Goal: Transaction & Acquisition: Obtain resource

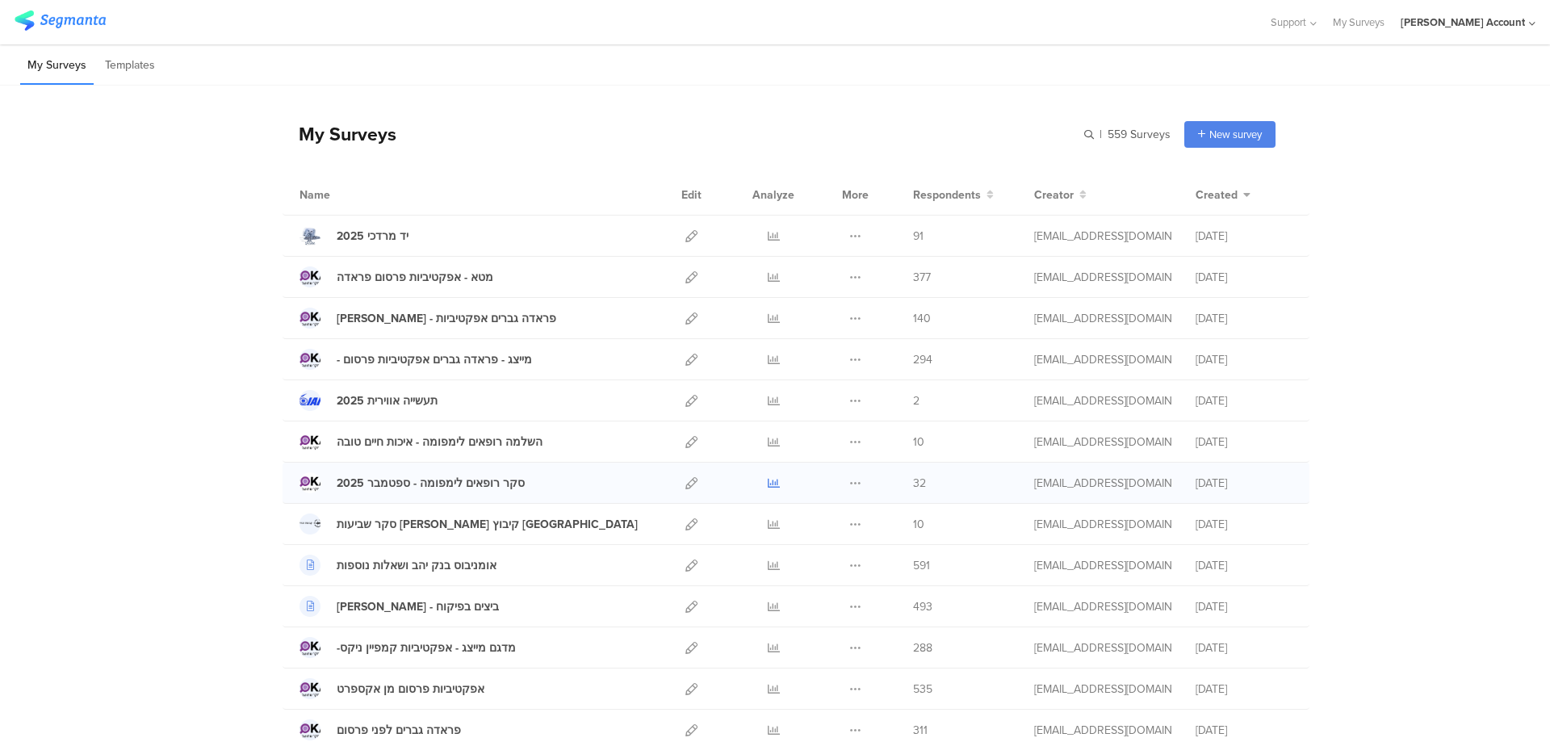
click at [769, 475] on link at bounding box center [774, 482] width 12 height 40
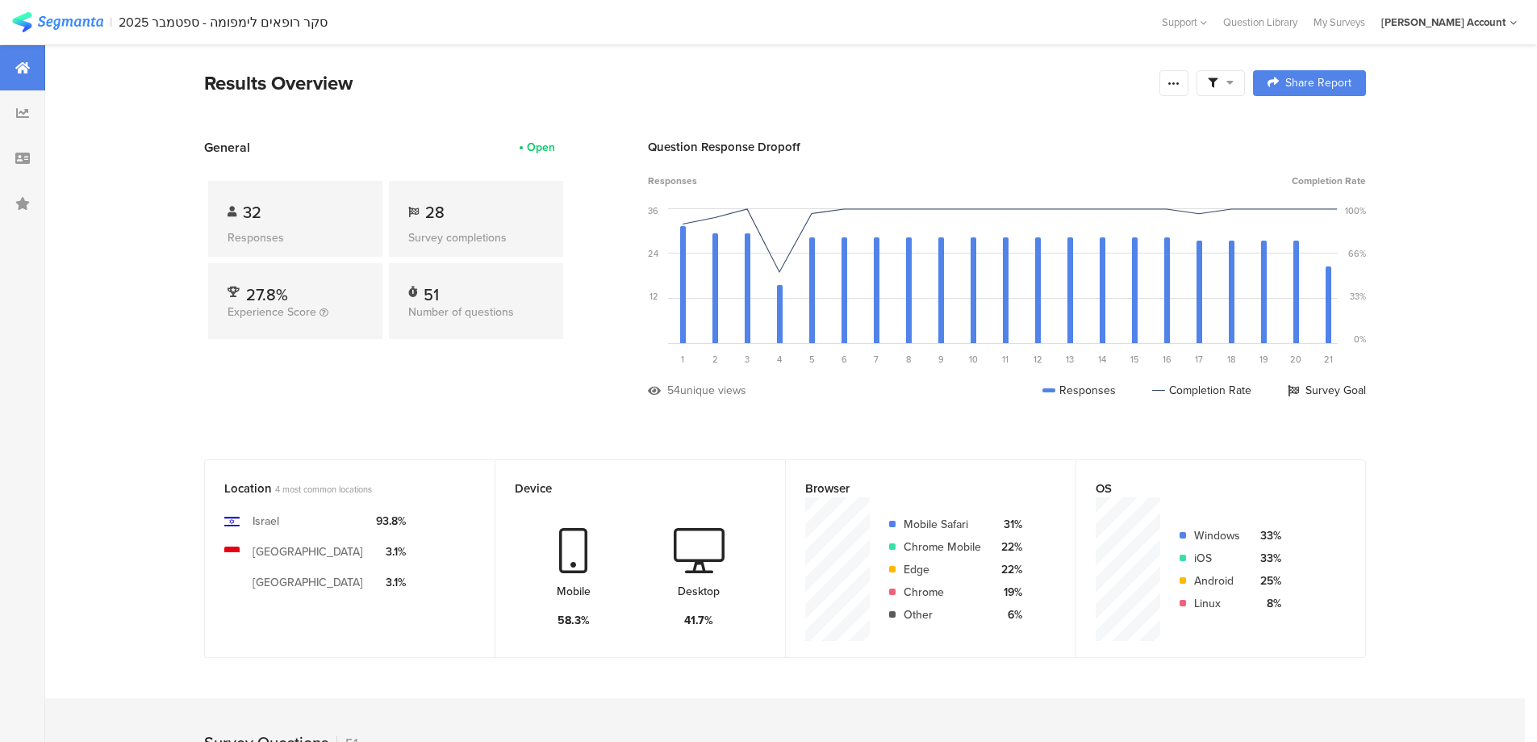
click at [1218, 81] on icon at bounding box center [1213, 83] width 10 height 10
click at [1302, 128] on span at bounding box center [1303, 128] width 24 height 13
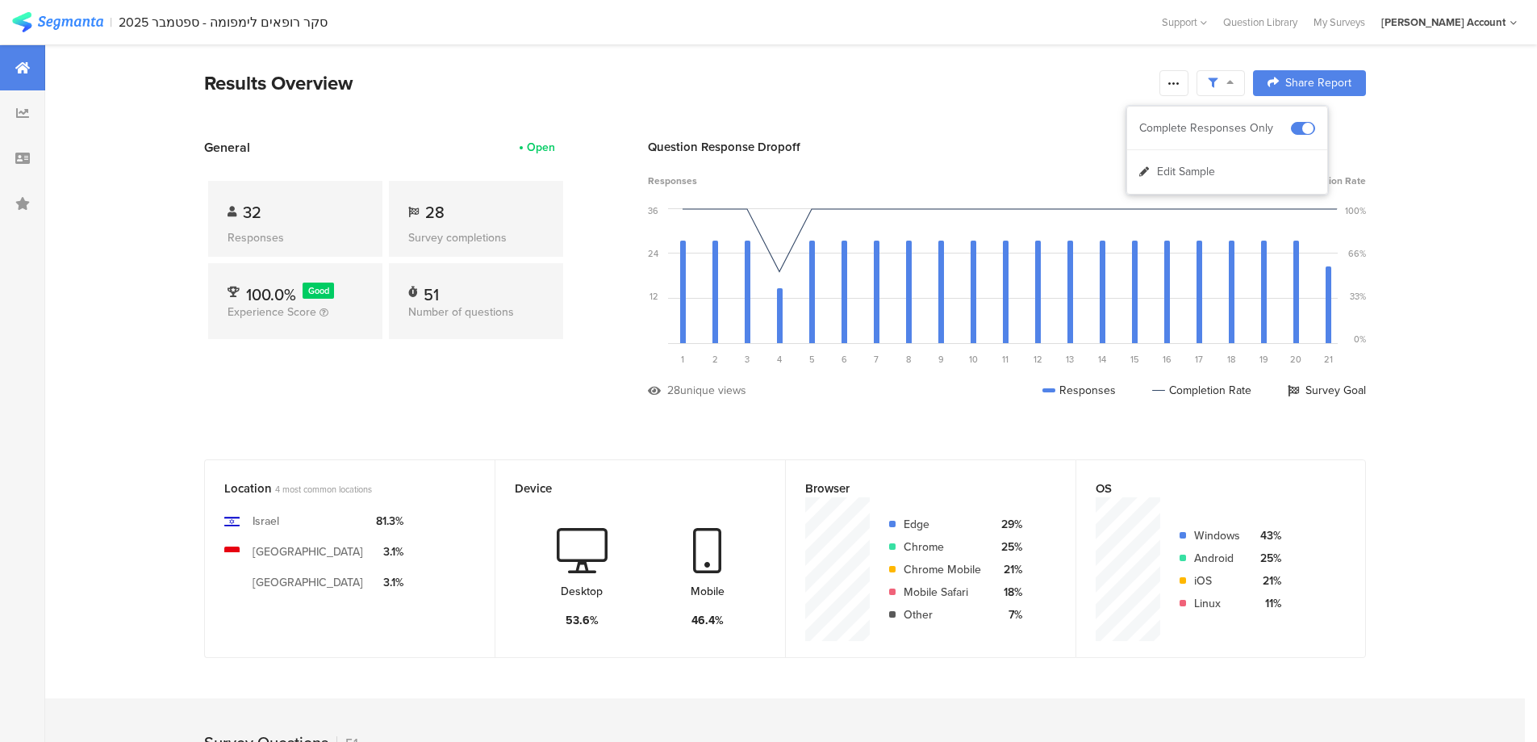
click at [1178, 80] on icon at bounding box center [1174, 83] width 13 height 13
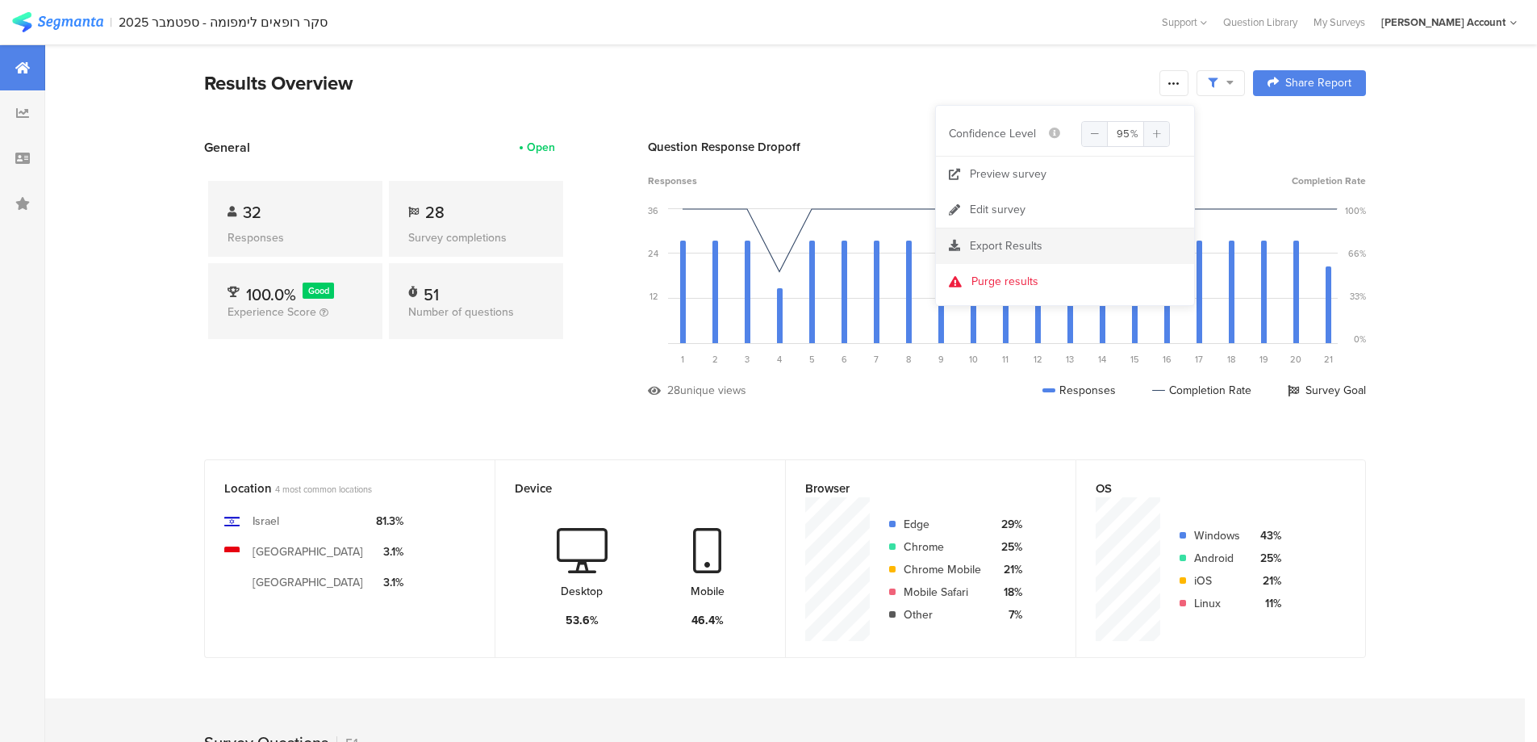
click at [1046, 241] on div "Export Results" at bounding box center [1065, 246] width 258 height 16
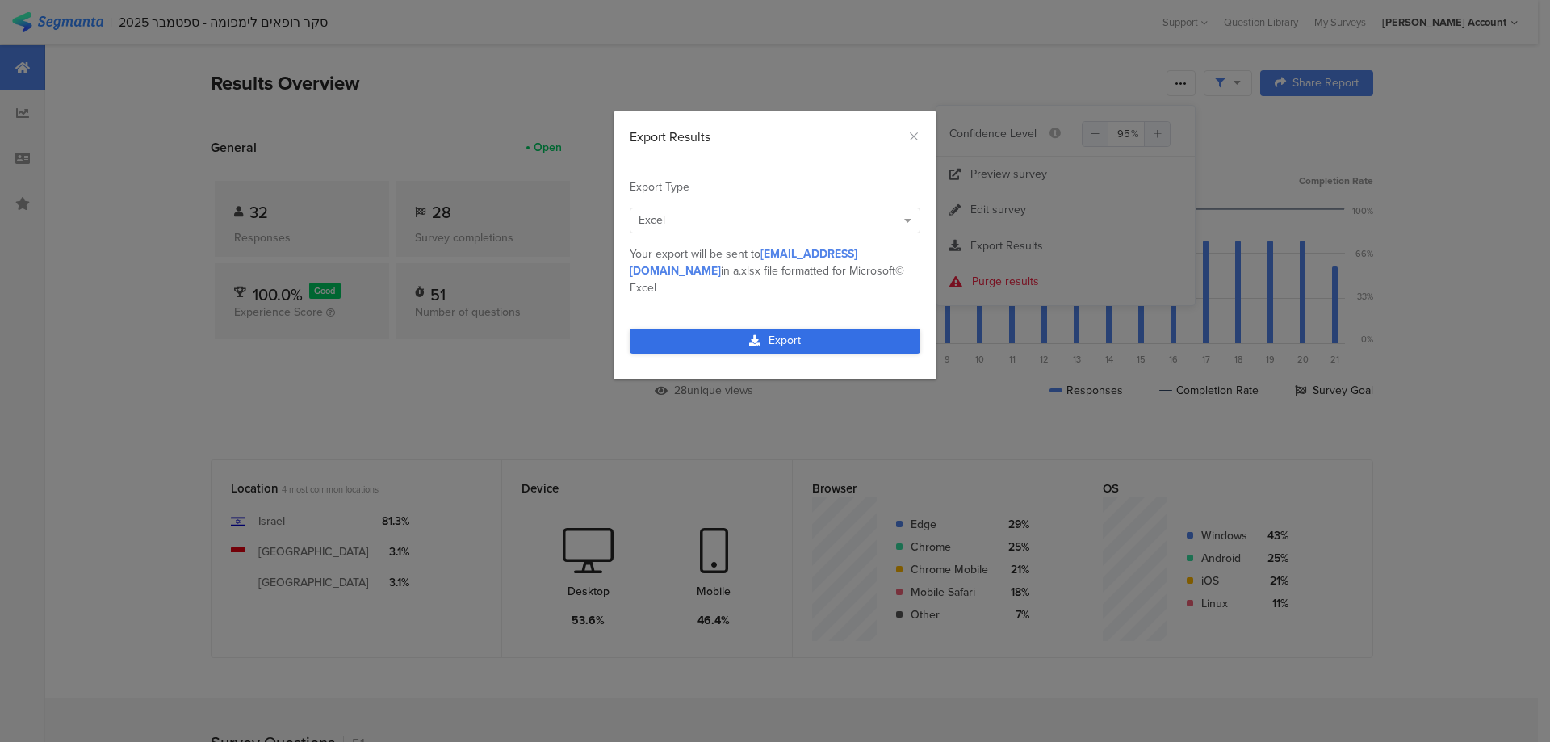
click at [776, 328] on link "Export" at bounding box center [775, 340] width 291 height 25
